Goal: Information Seeking & Learning: Learn about a topic

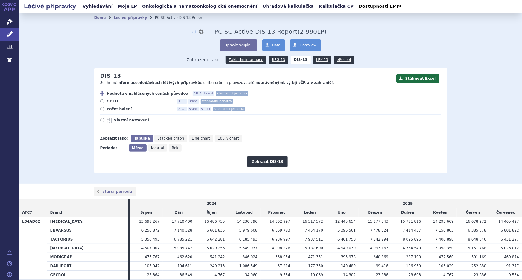
click at [295, 62] on strong "DIS-13" at bounding box center [301, 60] width 20 height 8
click at [10, 33] on icon at bounding box center [10, 34] width 6 height 6
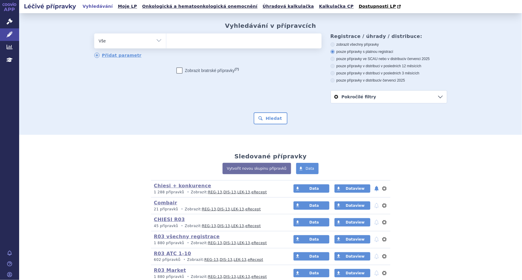
scroll to position [89, 0]
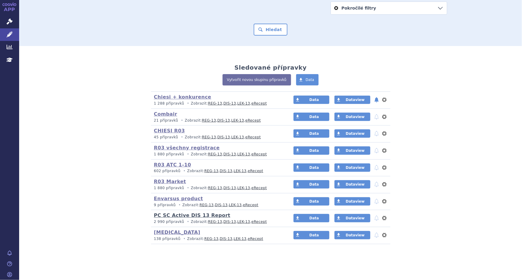
click at [189, 217] on link "PC SC Active DIS 13 Report" at bounding box center [192, 216] width 76 height 6
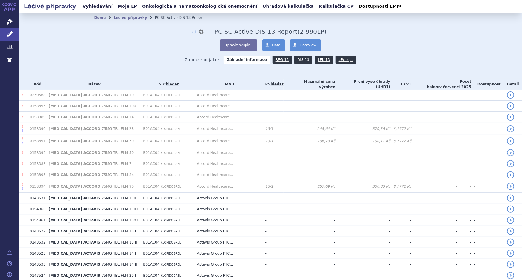
click at [296, 61] on link "DIS-13" at bounding box center [303, 60] width 18 height 8
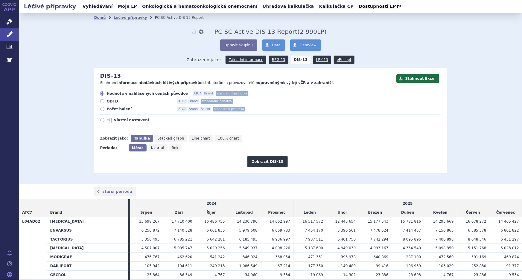
click at [100, 120] on icon at bounding box center [102, 120] width 4 height 4
click at [101, 120] on input "Vlastní nastavení" at bounding box center [103, 121] width 4 height 4
radio input "true"
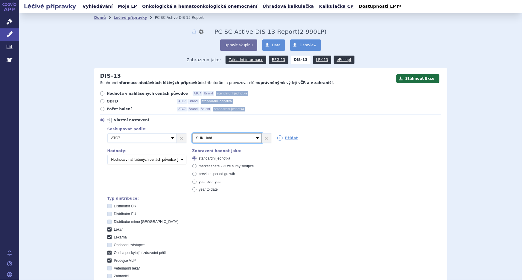
click at [242, 138] on select "Vyberte groupování ATC3 ATC5 ATC7 Brand Balení SÚKL kód MAH VPOIS Referenční sk…" at bounding box center [226, 138] width 69 height 10
click at [256, 120] on label "Vlastní nastavení" at bounding box center [270, 120] width 341 height 5
click at [105, 120] on input "Vlastní nastavení" at bounding box center [103, 121] width 4 height 4
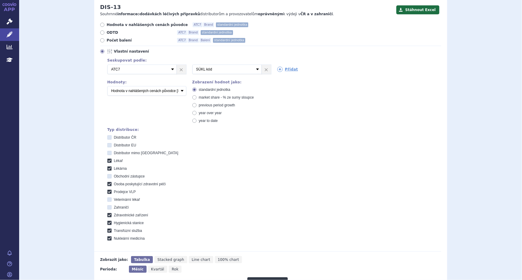
scroll to position [190, 0]
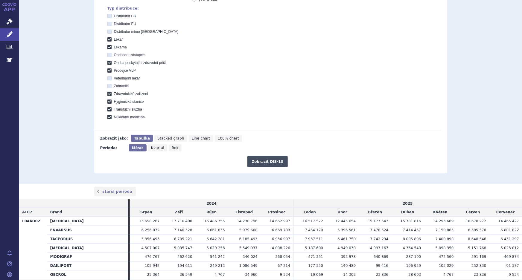
click at [270, 164] on button "Zobrazit DIS-13" at bounding box center [267, 161] width 40 height 11
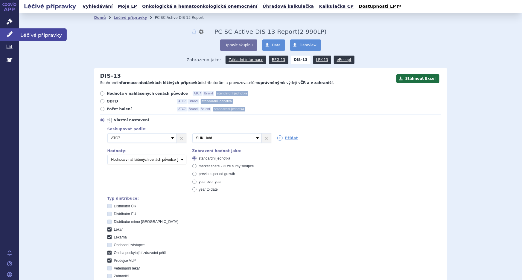
click at [7, 35] on icon at bounding box center [10, 34] width 6 height 6
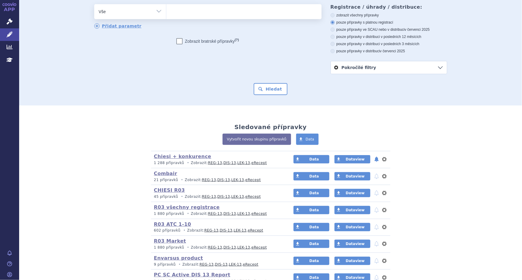
scroll to position [81, 0]
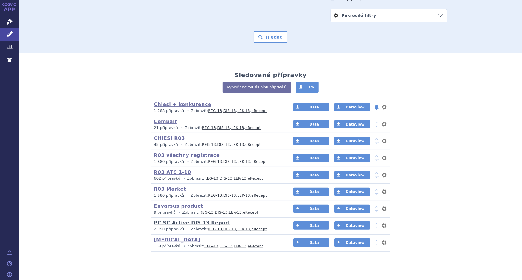
click at [196, 225] on link "PC SC Active DIS 13 Report" at bounding box center [192, 223] width 76 height 6
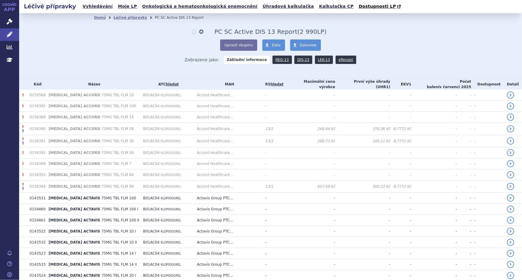
click at [179, 226] on td "B01AC04 KLOPIDOGREL" at bounding box center [167, 231] width 54 height 11
click at [299, 61] on link "DIS-13" at bounding box center [303, 60] width 18 height 8
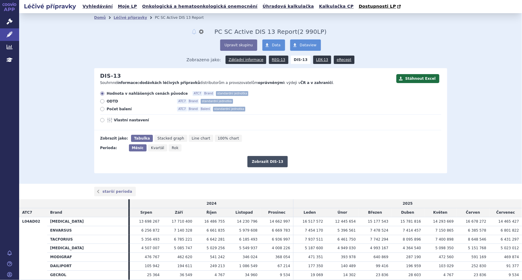
click at [265, 161] on button "Zobrazit DIS-13" at bounding box center [267, 161] width 40 height 11
click at [269, 162] on button "Zobrazit DIS-13" at bounding box center [267, 161] width 40 height 11
click at [8, 33] on icon at bounding box center [10, 34] width 6 height 6
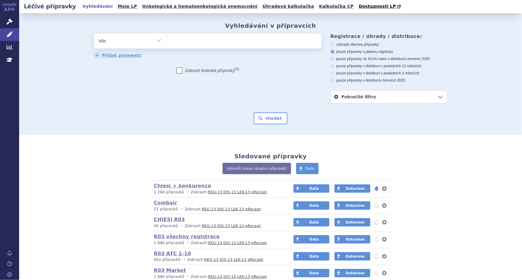
scroll to position [89, 0]
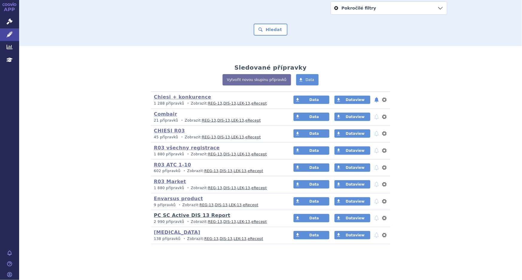
click at [191, 215] on link "PC SC Active DIS 13 Report" at bounding box center [192, 216] width 76 height 6
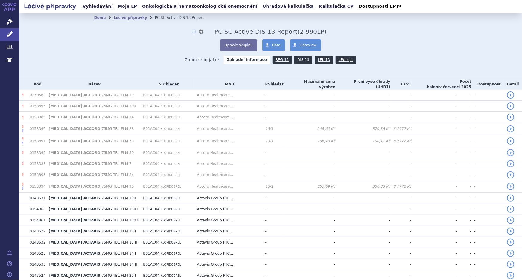
click at [302, 61] on link "DIS-13" at bounding box center [303, 60] width 18 height 8
